Goal: Task Accomplishment & Management: Use online tool/utility

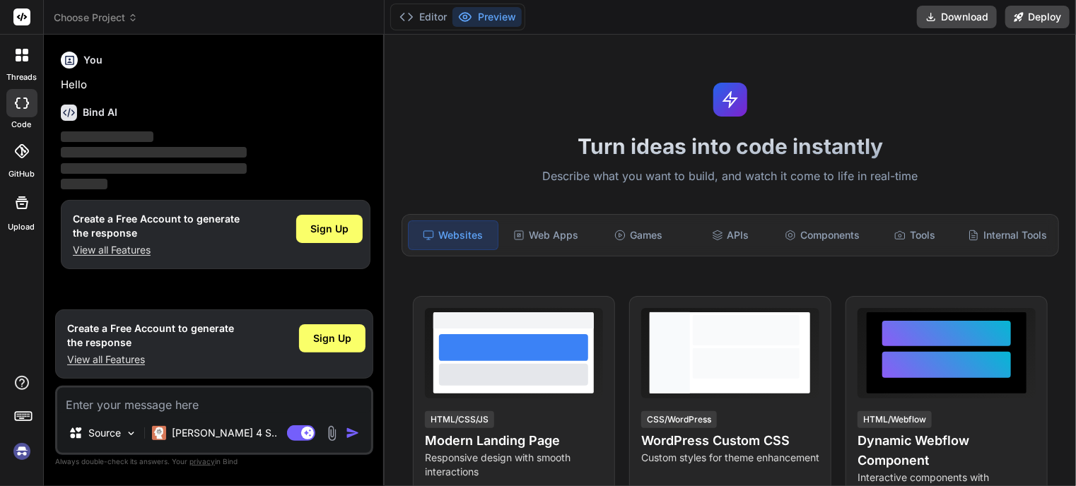
click at [23, 453] on img at bounding box center [22, 452] width 24 height 24
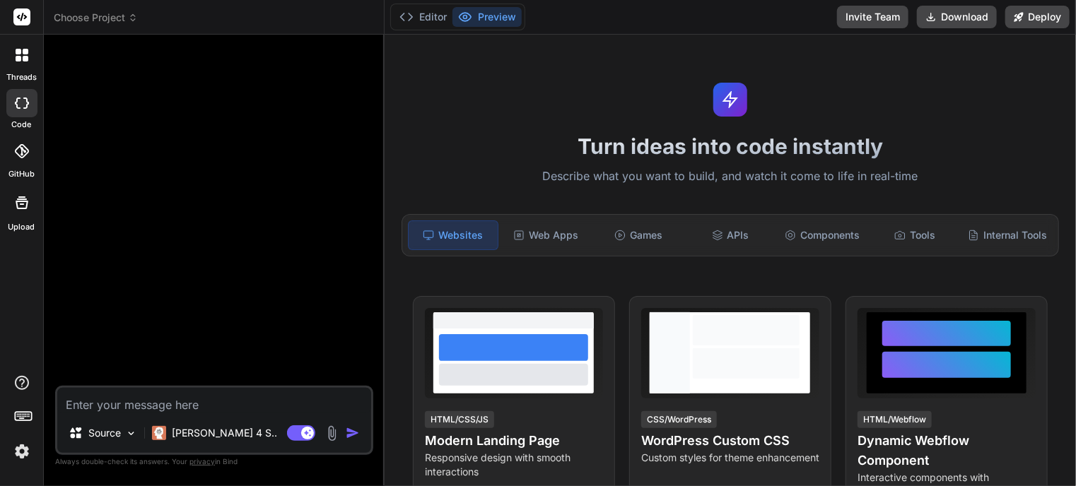
type textarea "x"
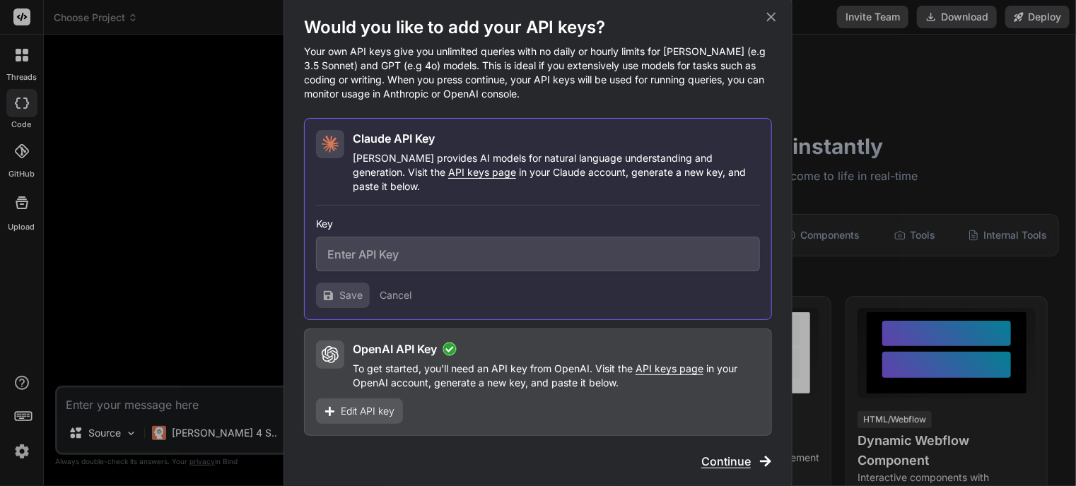
click at [421, 252] on input "text" at bounding box center [538, 254] width 444 height 35
click at [1000, 144] on div "Would you like to add your API keys? Your own API keys give you unlimited queri…" at bounding box center [538, 243] width 1076 height 486
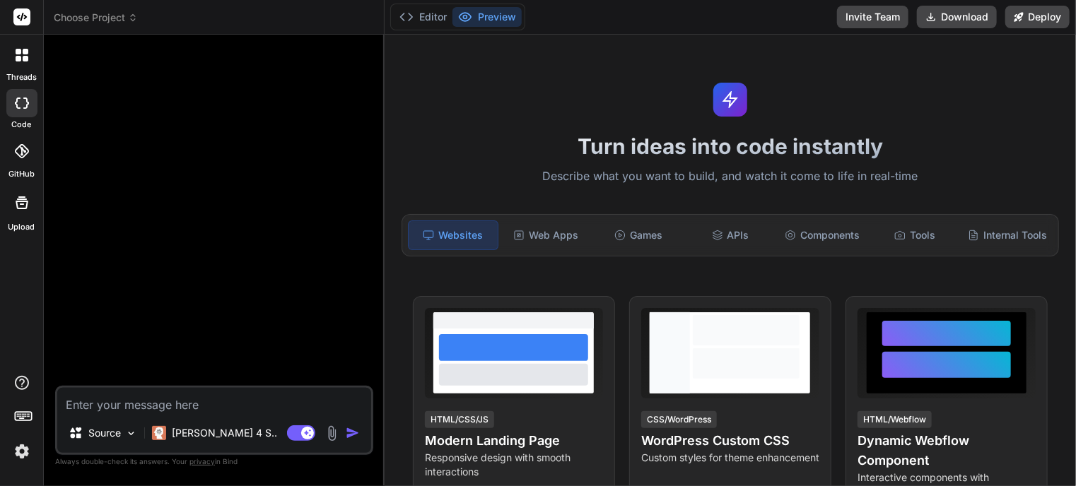
click at [24, 13] on rect at bounding box center [21, 16] width 17 height 17
click at [22, 452] on img at bounding box center [22, 452] width 24 height 24
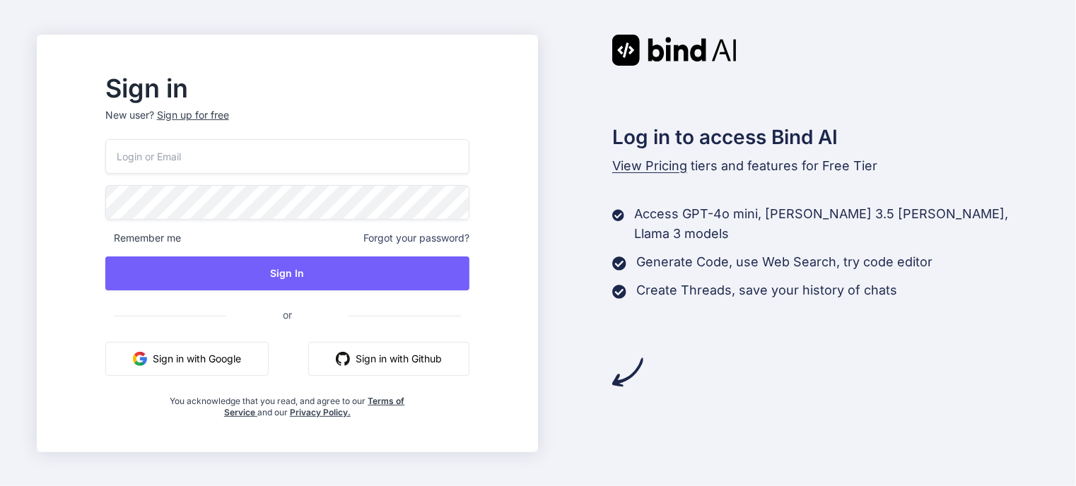
click at [198, 157] on input "email" at bounding box center [287, 156] width 364 height 35
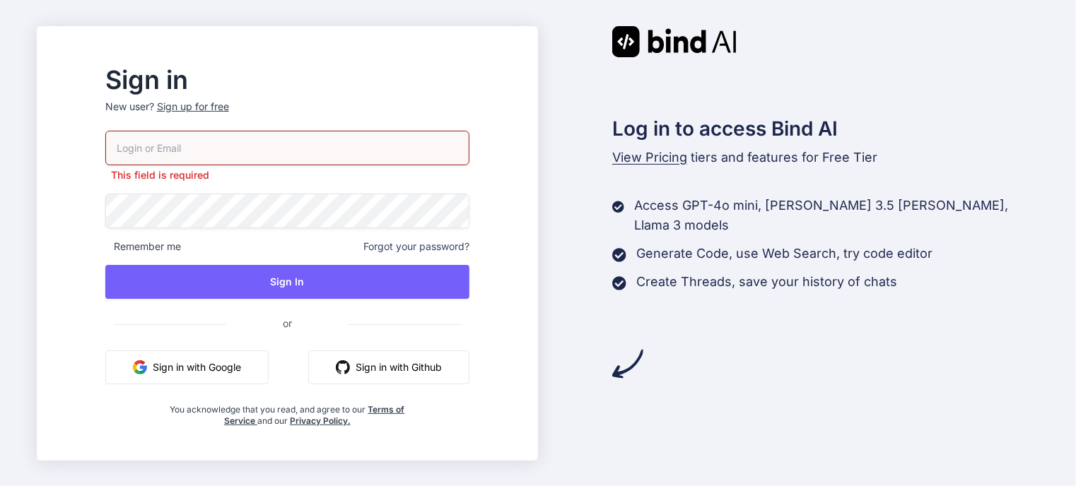
type input "[EMAIL_ADDRESS][DOMAIN_NAME]"
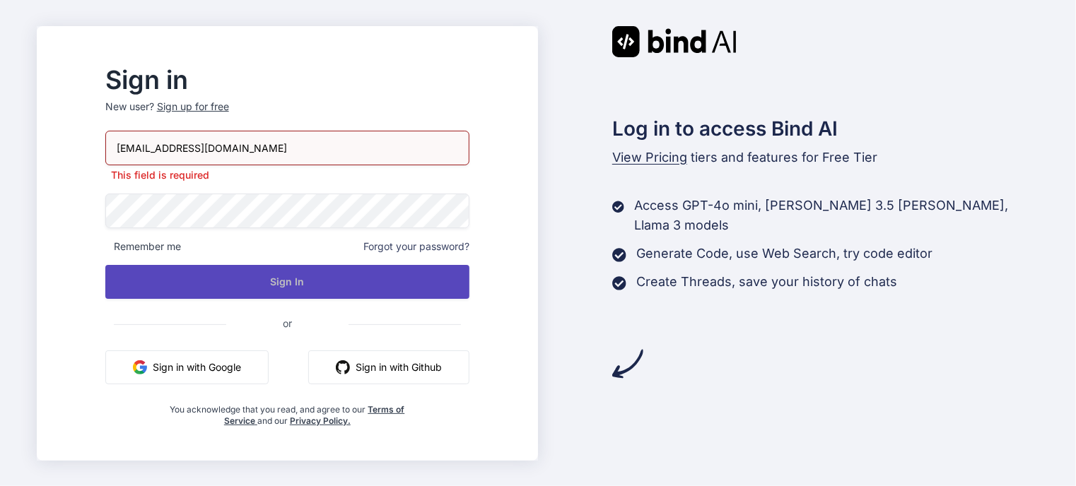
click at [291, 285] on button "Sign In" at bounding box center [287, 282] width 364 height 34
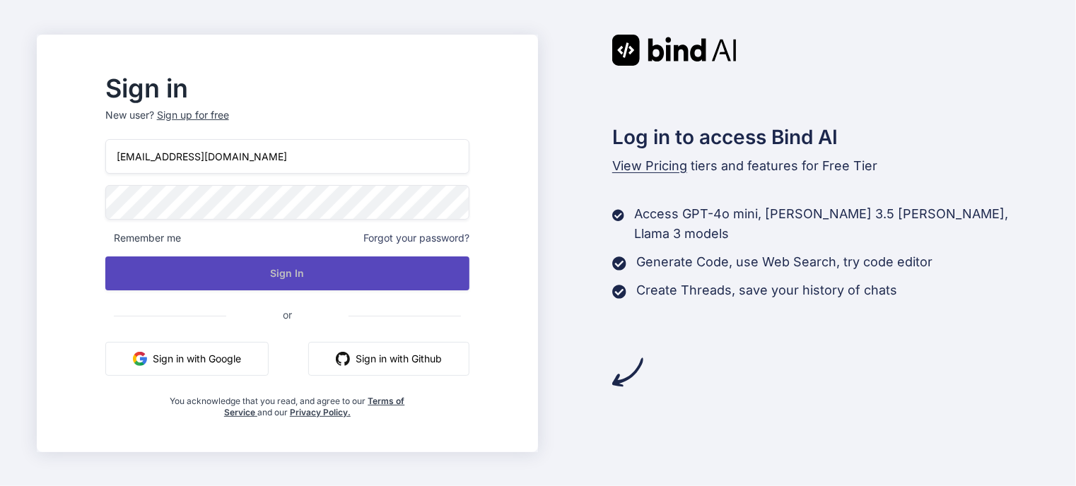
click at [332, 274] on button "Sign In" at bounding box center [287, 274] width 364 height 34
